Goal: Find specific page/section: Find specific page/section

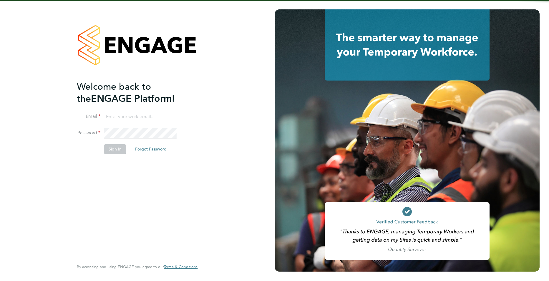
click at [158, 119] on input at bounding box center [140, 117] width 73 height 11
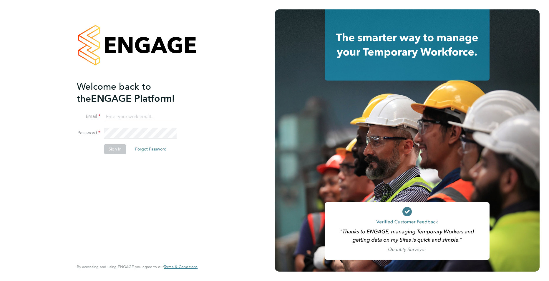
type input "[PERSON_NAME][EMAIL_ADDRESS][PERSON_NAME][DOMAIN_NAME]"
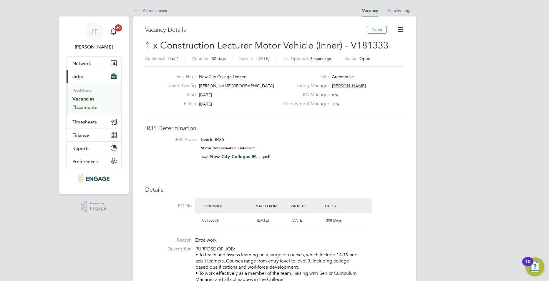
click at [87, 108] on link "Placements" at bounding box center [84, 107] width 24 height 6
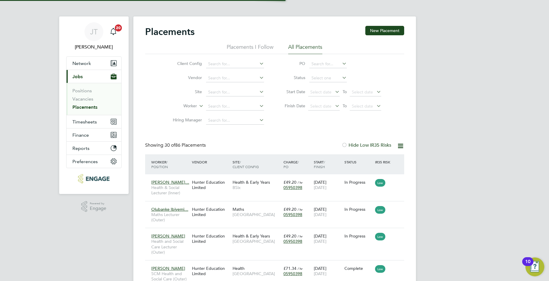
scroll to position [3, 3]
